Goal: Task Accomplishment & Management: Manage account settings

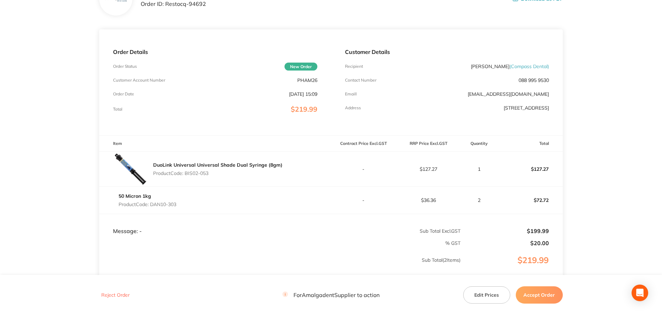
scroll to position [41, 0]
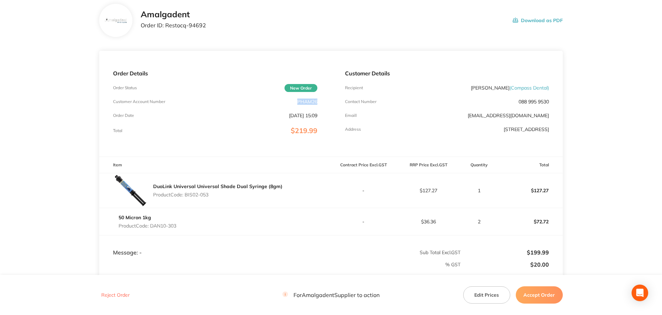
drag, startPoint x: 317, startPoint y: 102, endPoint x: 295, endPoint y: 102, distance: 21.4
click at [295, 102] on div "Order Details Order Status New Order Customer Account Number PHAM26 Order Date …" at bounding box center [214, 104] width 231 height 106
copy p "PHAM26"
click at [617, 84] on main "Amalgadent Order ID: Restocq- 94692 Download as PDF Order Details Order Status …" at bounding box center [331, 177] width 662 height 374
drag, startPoint x: 209, startPoint y: 28, endPoint x: 165, endPoint y: 26, distance: 44.6
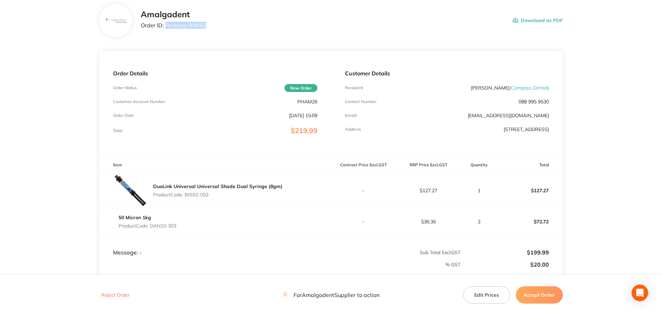
click at [165, 26] on div "Amalgadent Order ID: Restocq- 94692 Download as PDF" at bounding box center [352, 20] width 422 height 21
copy p "Restocq- 94692"
click at [72, 102] on main "Amalgadent Order ID: Restocq- 94692 Download as PDF Order Details Order Status …" at bounding box center [331, 177] width 662 height 374
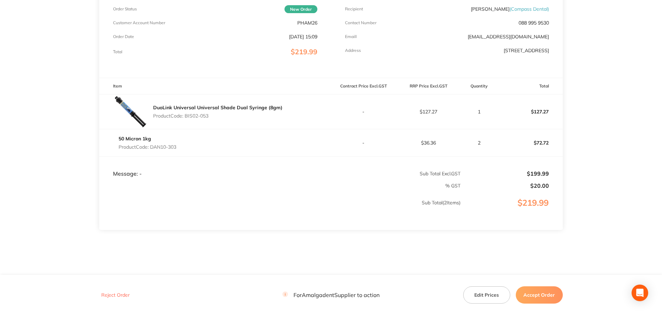
scroll to position [133, 0]
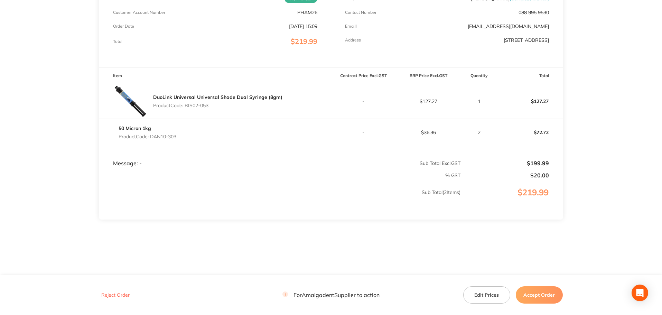
drag, startPoint x: 202, startPoint y: 104, endPoint x: 187, endPoint y: 105, distance: 15.2
click at [187, 105] on p "Product Code: BIS02-053" at bounding box center [217, 106] width 129 height 6
copy p "BIS02-053"
click at [76, 165] on main "Amalgadent Order ID: Restocq- 94692 Download as PDF Order Details Order Status …" at bounding box center [331, 88] width 662 height 374
drag, startPoint x: 179, startPoint y: 136, endPoint x: 153, endPoint y: 136, distance: 26.3
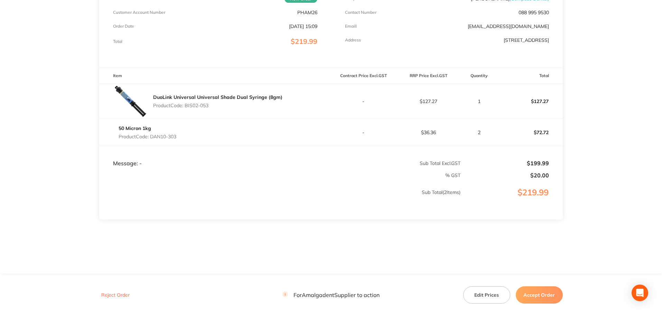
click at [153, 136] on div "50 Micron 1kg Product Code: DAN10-303" at bounding box center [214, 132] width 231 height 19
copy p "DAN10-303"
click at [623, 115] on main "Amalgadent Order ID: Restocq- 94692 Download as PDF Order Details Order Status …" at bounding box center [331, 88] width 662 height 374
click at [545, 294] on button "Accept Order" at bounding box center [538, 294] width 47 height 17
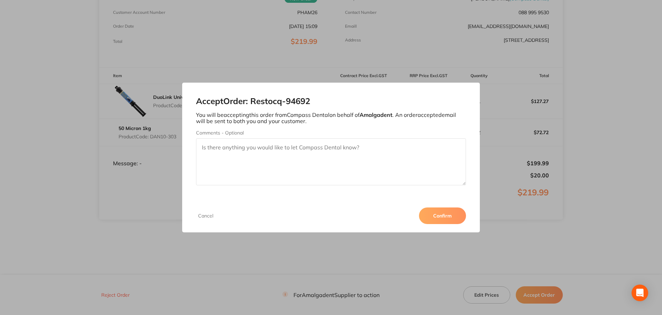
click at [442, 218] on button "Confirm" at bounding box center [442, 215] width 47 height 17
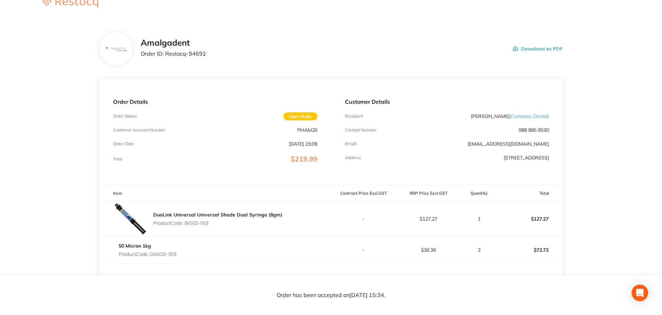
scroll to position [0, 0]
